Goal: Information Seeking & Learning: Understand process/instructions

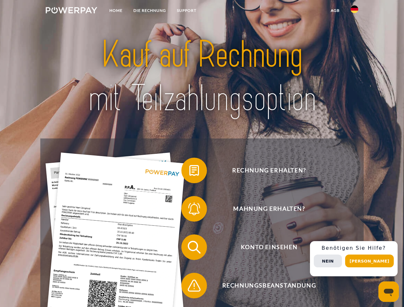
click at [71, 11] on img at bounding box center [71, 10] width 51 height 6
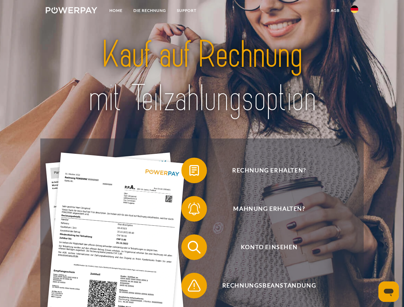
click at [354, 11] on img at bounding box center [354, 9] width 8 height 8
click at [335, 11] on link "agb" at bounding box center [335, 11] width 20 height 12
click at [189, 172] on span at bounding box center [184, 170] width 32 height 32
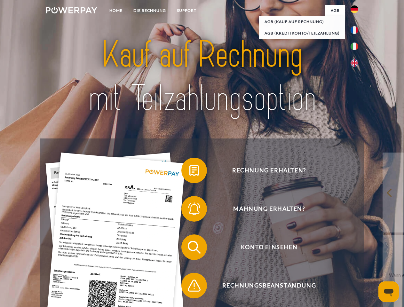
click at [189, 210] on div "Rechnung erhalten? Mahnung erhalten? Konto einsehen" at bounding box center [201, 266] width 323 height 256
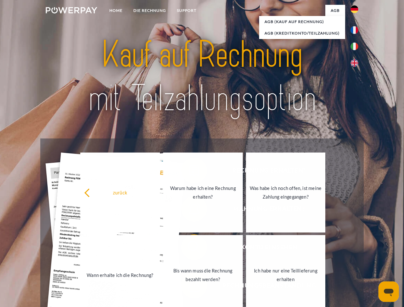
click at [189, 248] on link "Bis wann muss die Rechnung bezahlt werden?" at bounding box center [203, 275] width 80 height 80
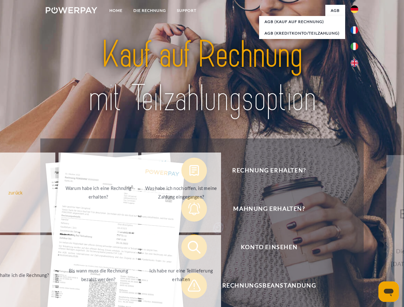
click at [189, 287] on span at bounding box center [184, 285] width 32 height 32
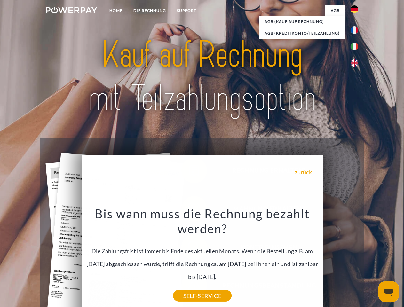
click at [356, 258] on div "Rechnung erhalten? Mahnung erhalten? Konto einsehen" at bounding box center [201, 266] width 323 height 256
click at [340, 260] on span "Konto einsehen" at bounding box center [268, 247] width 157 height 26
click at [371, 261] on header "Home DIE RECHNUNG SUPPORT" at bounding box center [202, 220] width 404 height 441
